Goal: Transaction & Acquisition: Purchase product/service

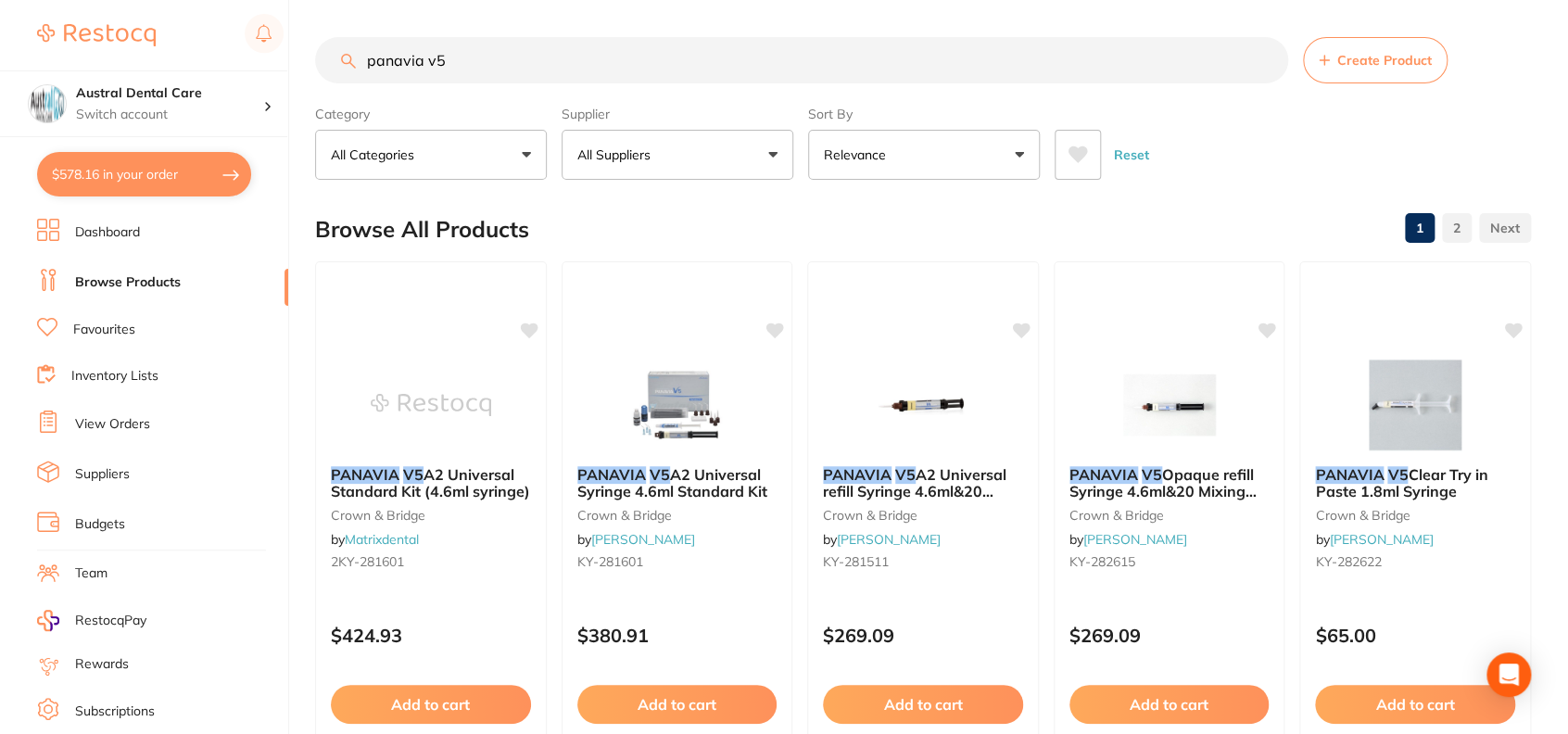
click at [161, 185] on button "$578.16 in your order" at bounding box center [144, 175] width 214 height 45
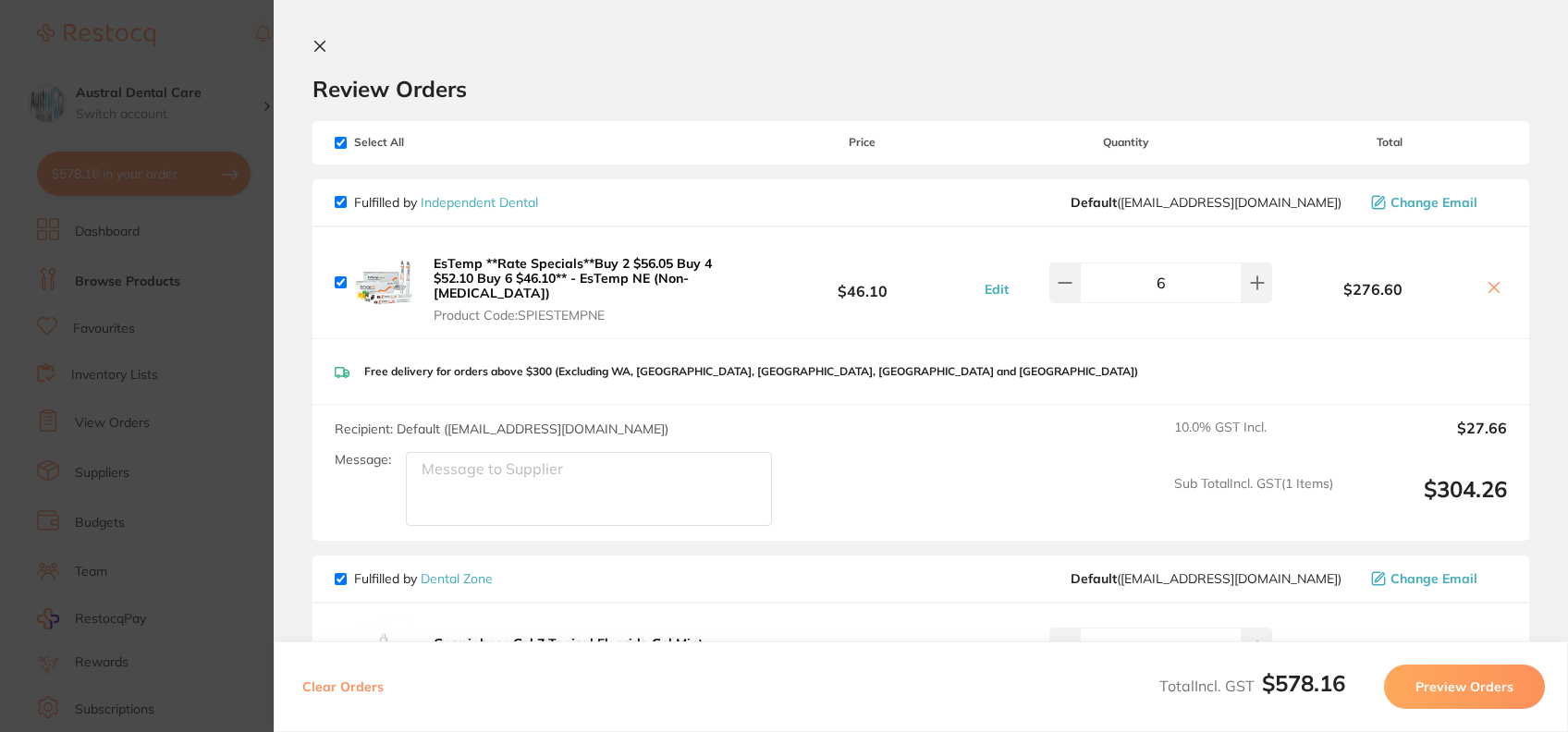
click at [332, 39] on button at bounding box center [323, 47] width 22 height 17
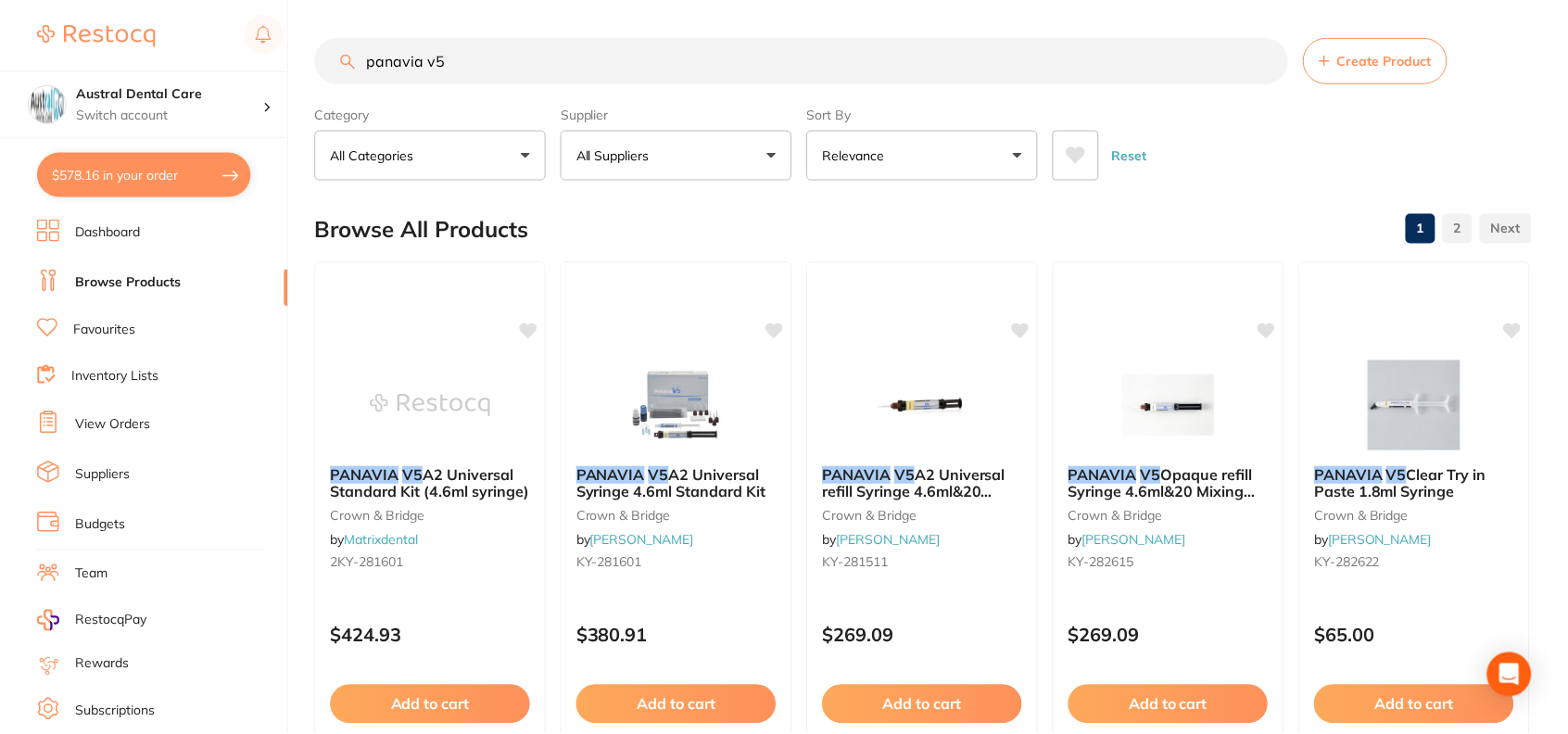
scroll to position [1, 0]
click at [462, 56] on input "panavia v5" at bounding box center [801, 59] width 973 height 47
type input "t"
type input "estemp"
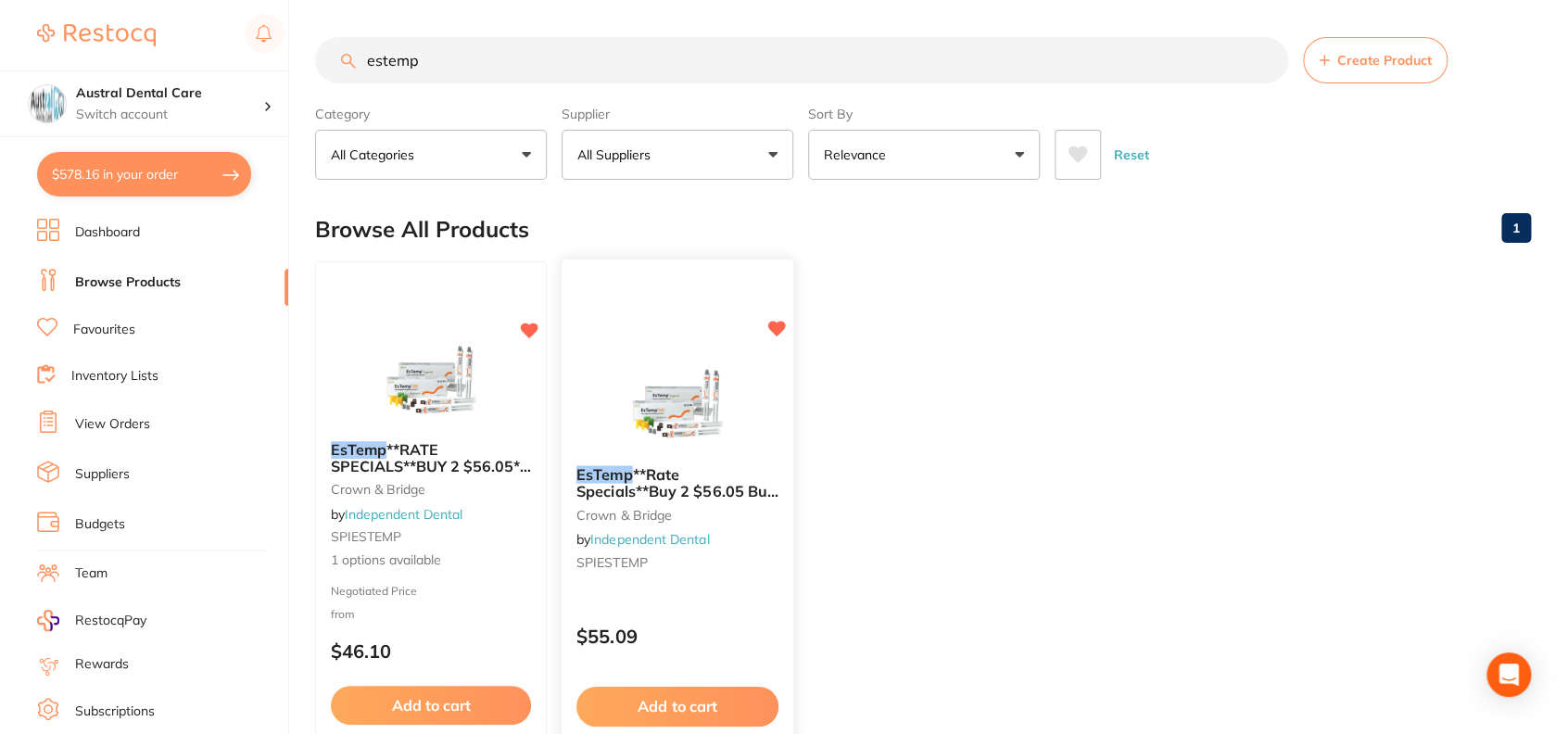
click at [703, 479] on b "EsTemp **Rate Specials**Buy 2 $56.05 Buy 4 $52.10 Buy 6 $46.10** - EsTemp" at bounding box center [677, 482] width 202 height 34
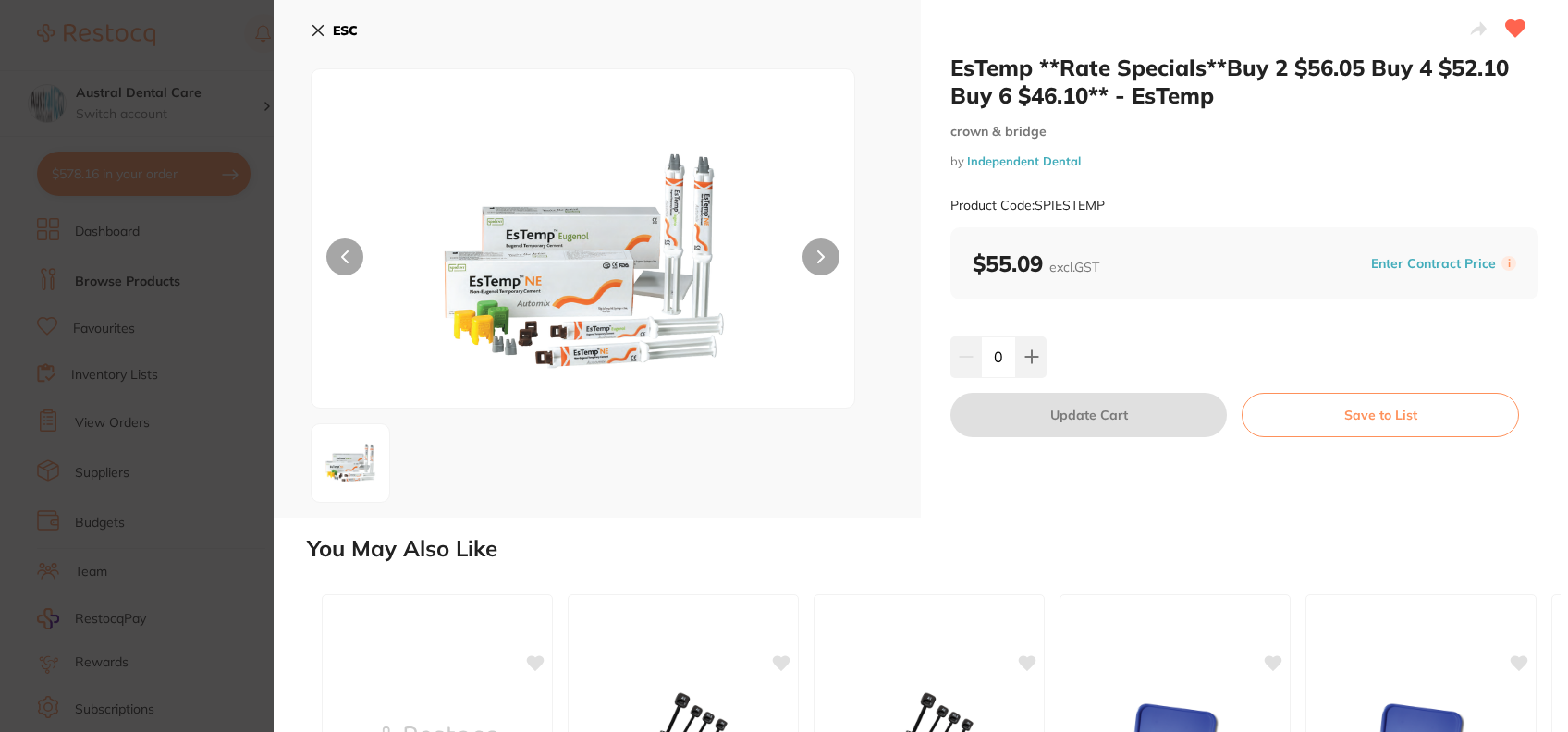
click at [314, 31] on icon at bounding box center [317, 30] width 15 height 15
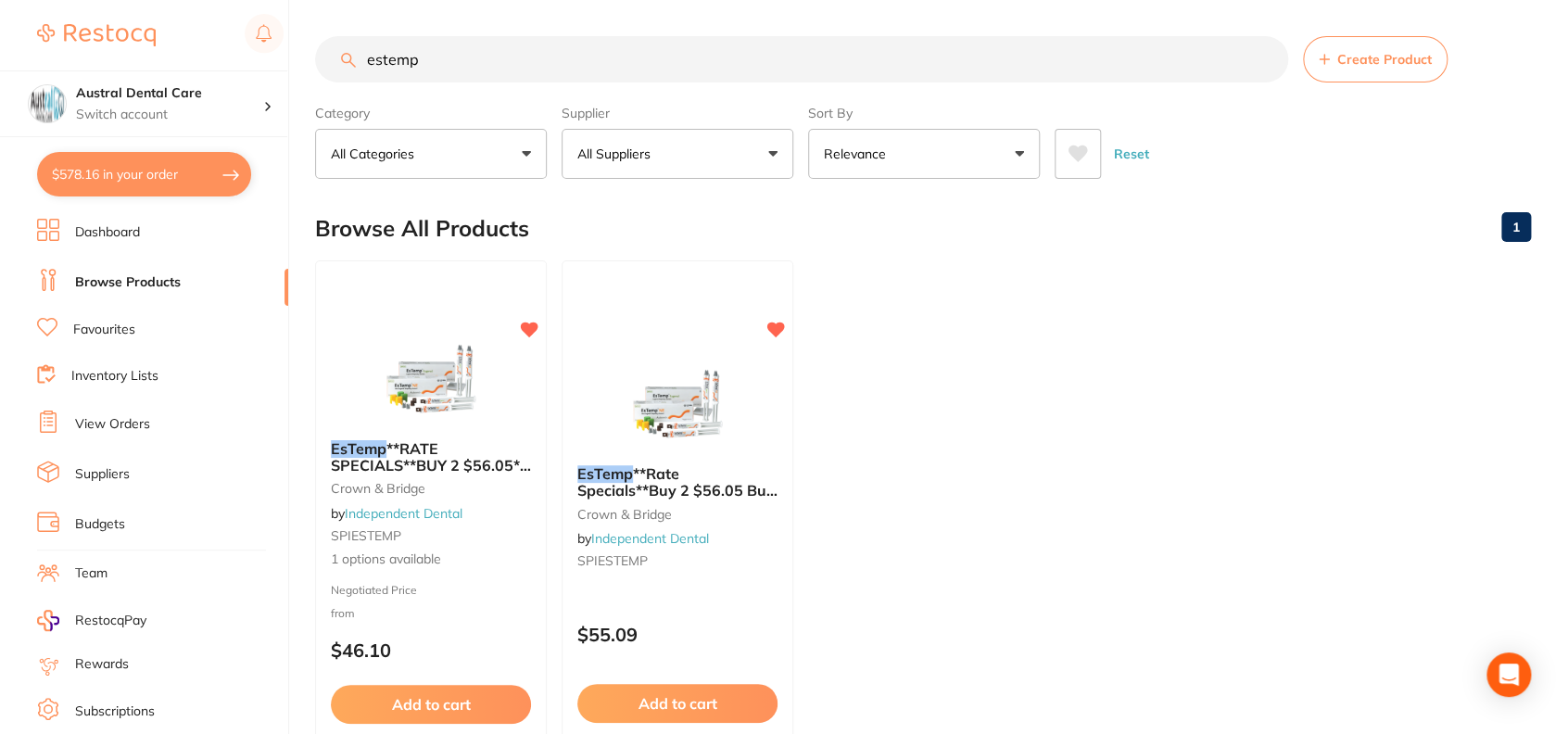
click at [1066, 569] on ul "EsTemp **RATE SPECIALS**BUY 2 $56.05** BUY 4 $52.10**BUY 6 $46.10** crown & bri…" at bounding box center [923, 527] width 1216 height 533
click at [95, 166] on button "$578.16 in your order" at bounding box center [144, 175] width 214 height 45
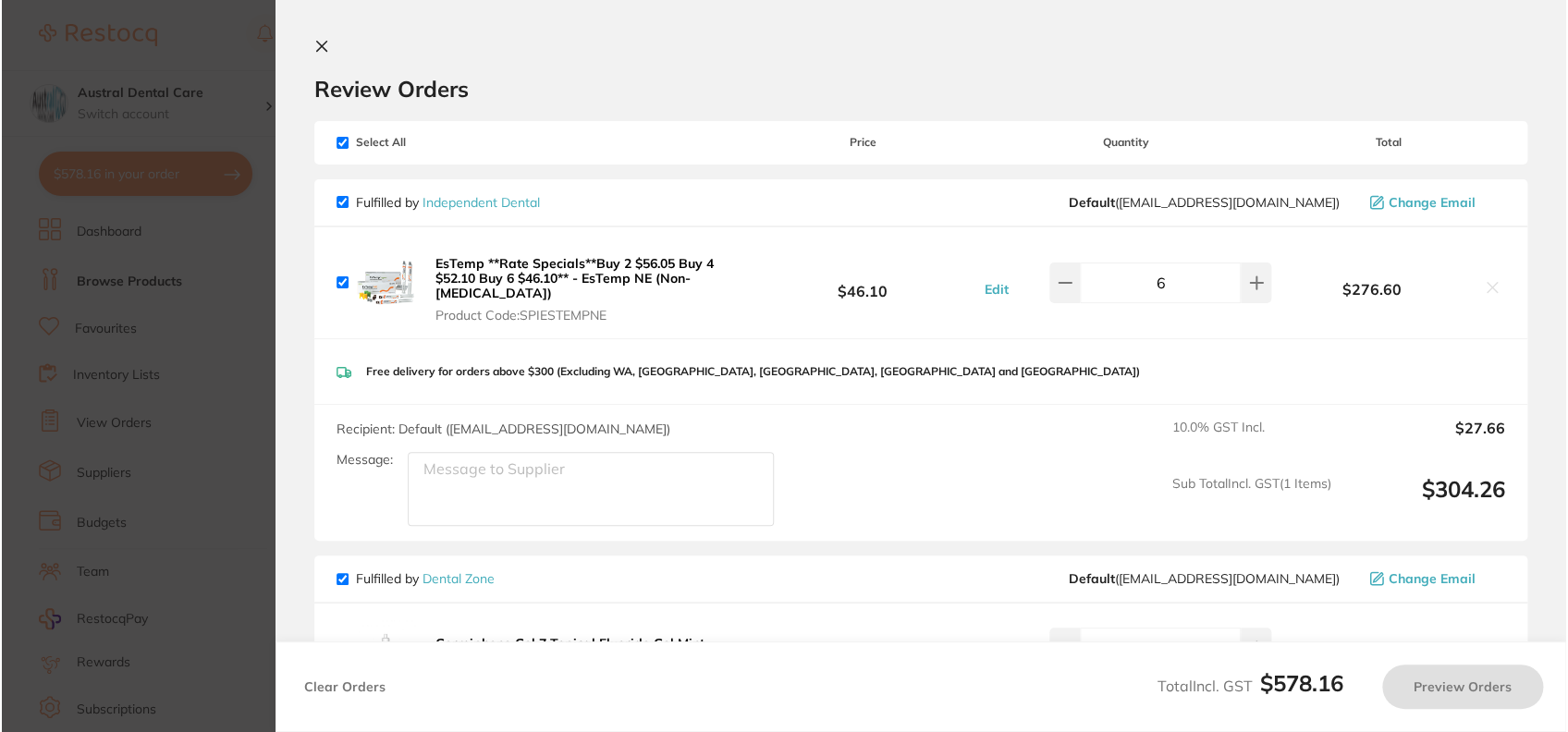
scroll to position [0, 0]
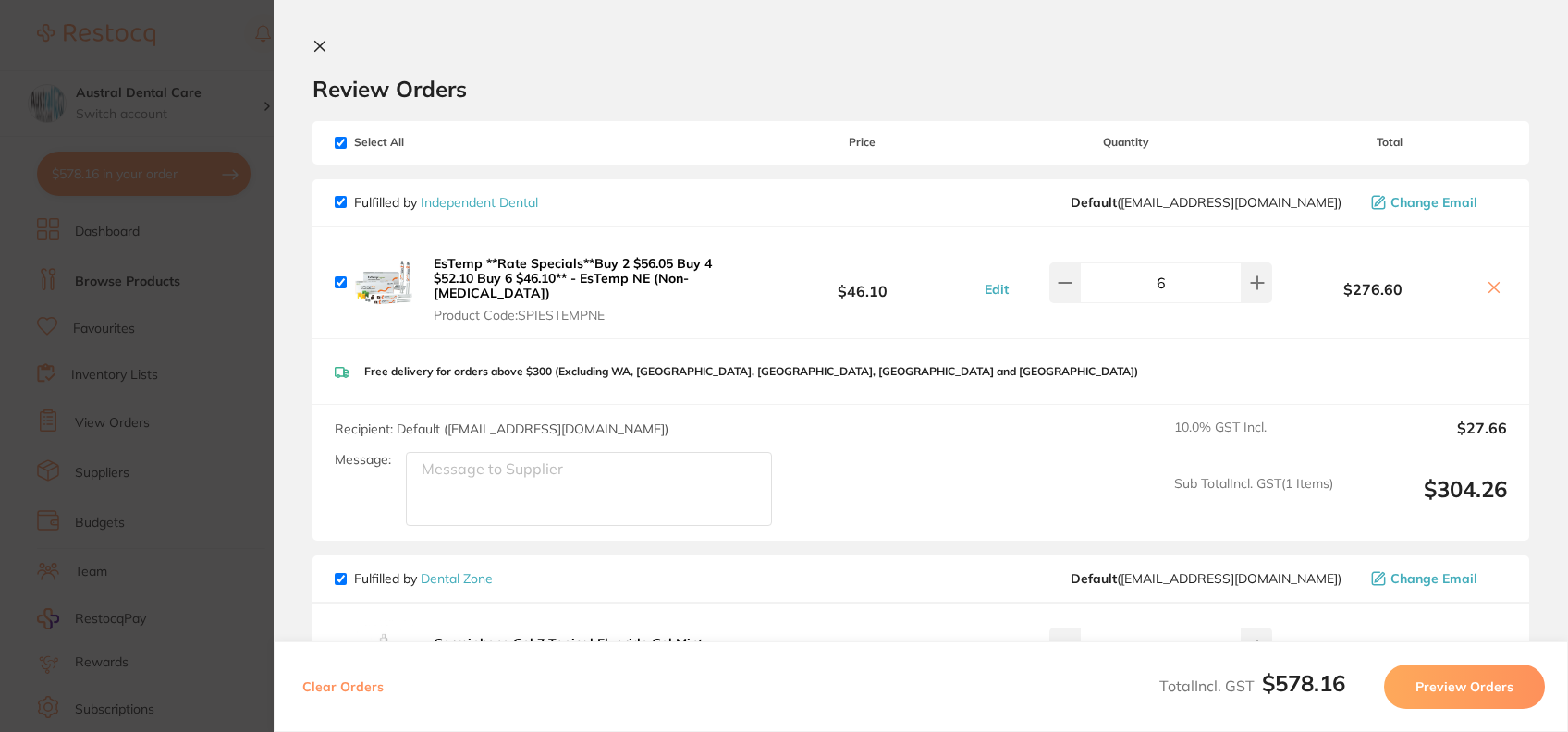
click at [190, 29] on section "Update RRP Set your pre negotiated price for this item. Item Agreed RRP (excl. …" at bounding box center [784, 366] width 1568 height 732
